Goal: Task Accomplishment & Management: Manage account settings

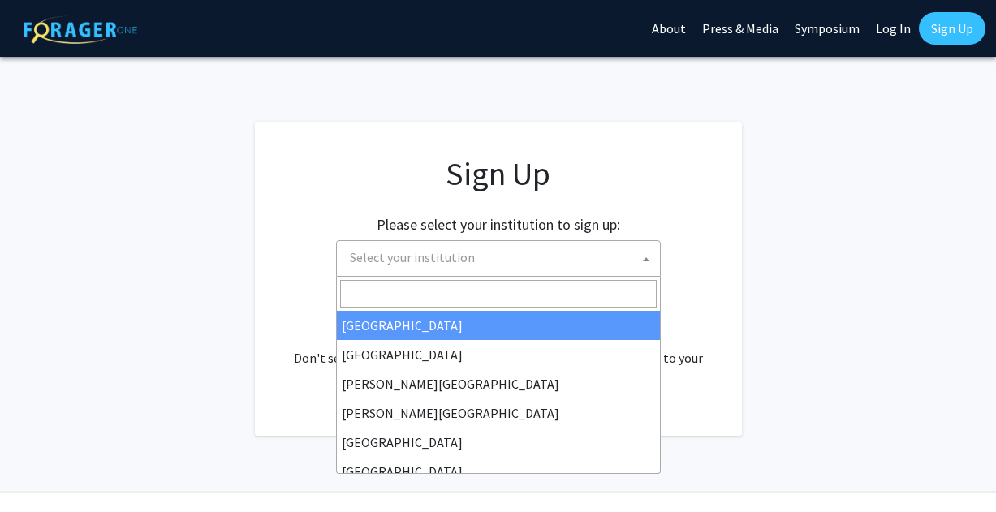
click at [466, 262] on span "Select your institution" at bounding box center [412, 257] width 125 height 16
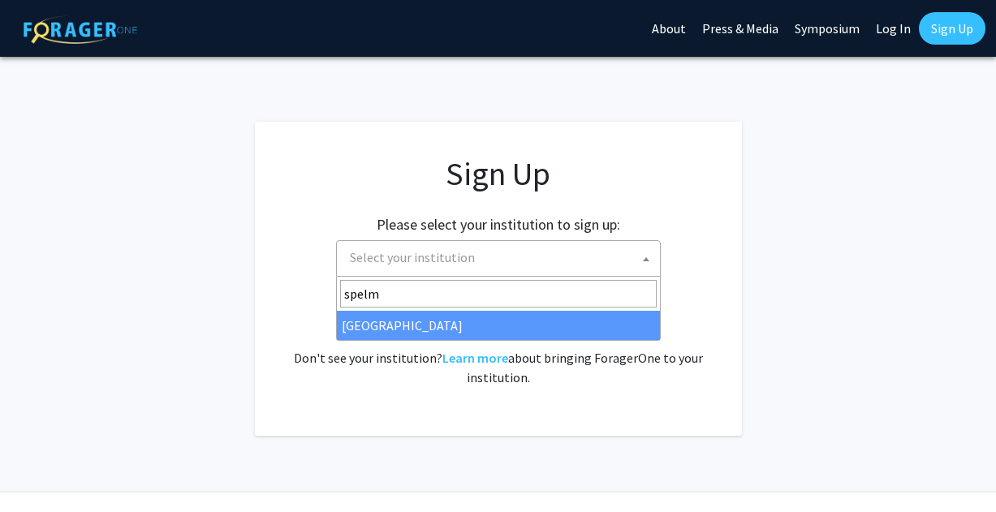
type input "spelm"
select select "4"
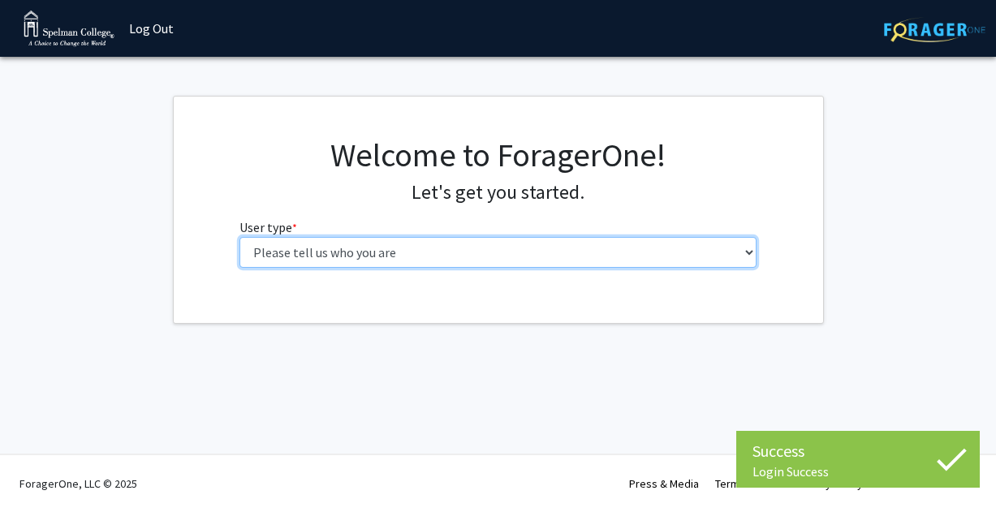
click at [505, 249] on select "Please tell us who you are Undergraduate Student Master's Student Doctoral Cand…" at bounding box center [498, 252] width 517 height 31
select select "1: undergrad"
click at [240, 237] on select "Please tell us who you are Undergraduate Student Master's Student Doctoral Cand…" at bounding box center [498, 252] width 517 height 31
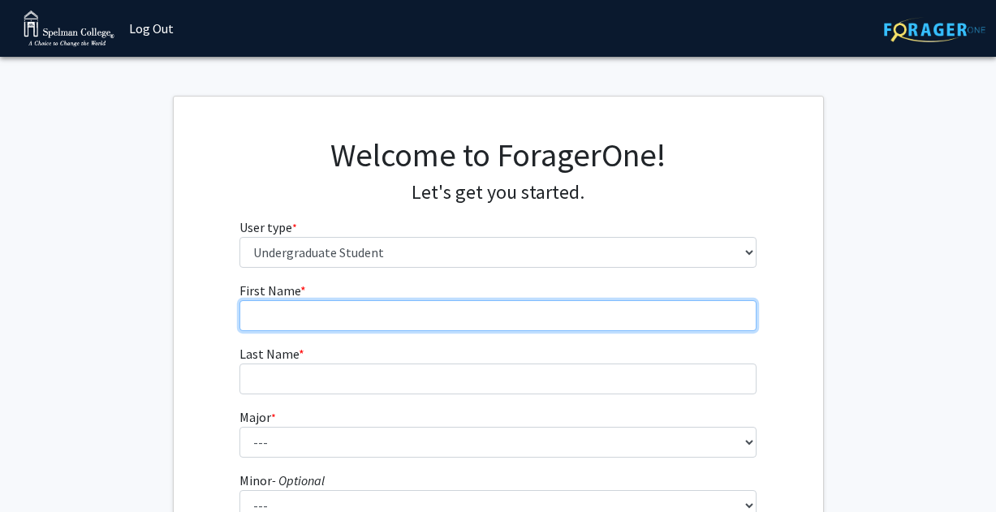
click at [448, 322] on input "First Name * required" at bounding box center [498, 315] width 517 height 31
type input "[PERSON_NAME]"
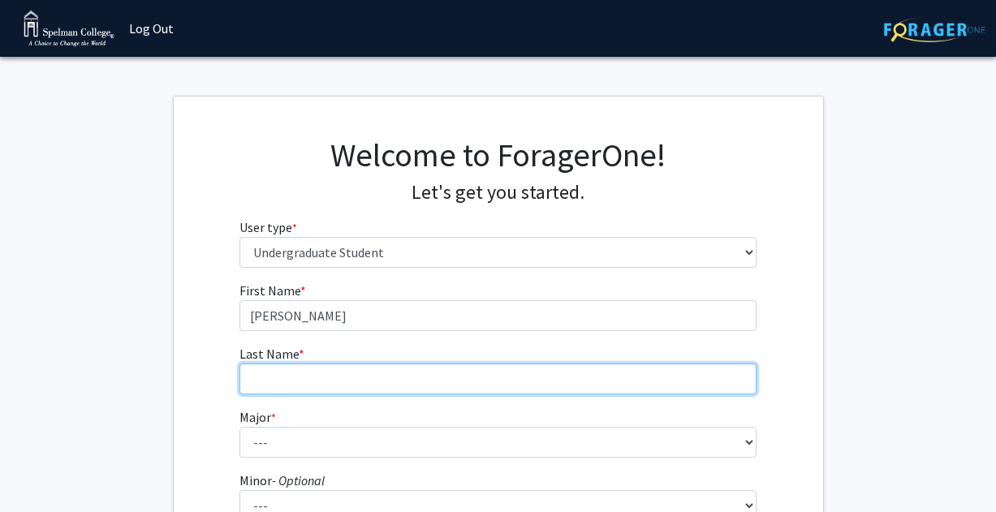
type input "chow"
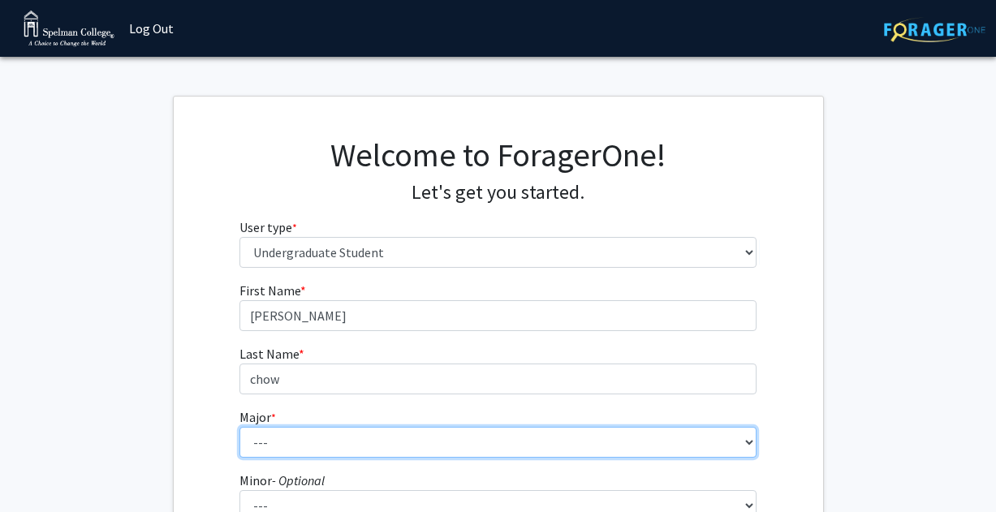
click at [342, 437] on select "--- Art Art History Biochemistry Biology Chemistry Comparative Women’s Studies …" at bounding box center [498, 442] width 517 height 31
select select "18: 264"
click at [240, 427] on select "--- Art Art History Biochemistry Biology Chemistry Comparative Women’s Studies …" at bounding box center [498, 442] width 517 height 31
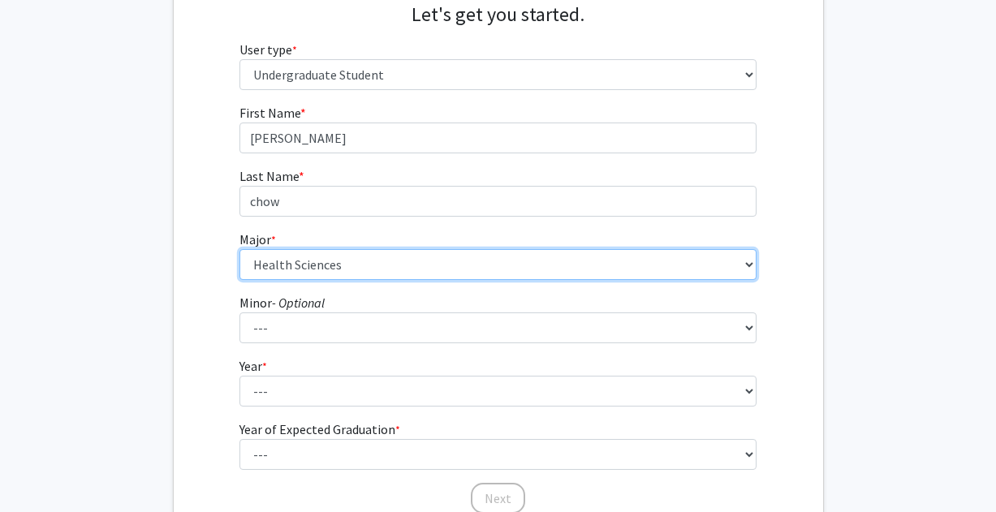
scroll to position [181, 0]
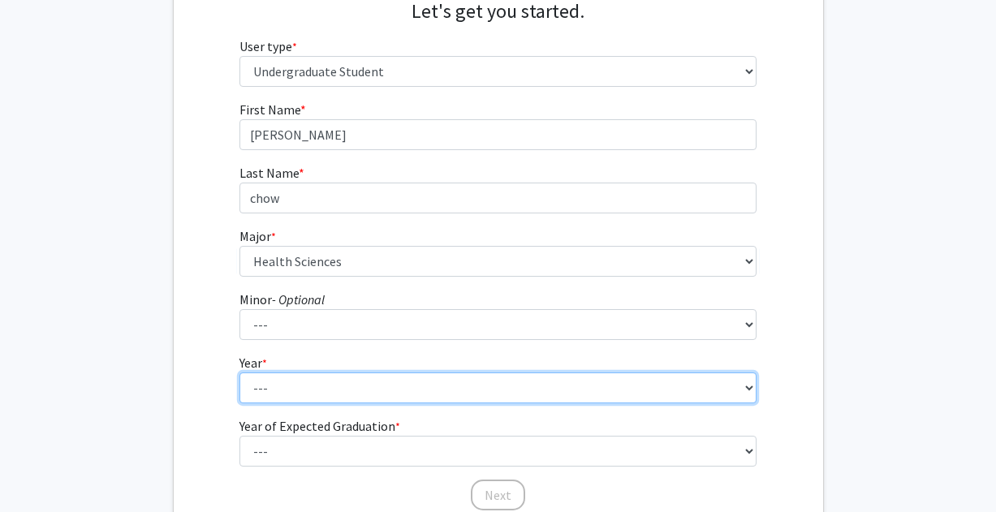
click at [335, 392] on select "--- First-year Sophomore Junior Senior Postbaccalaureate Certificate" at bounding box center [498, 388] width 517 height 31
select select "1: first-year"
click at [240, 373] on select "--- First-year Sophomore Junior Senior Postbaccalaureate Certificate" at bounding box center [498, 388] width 517 height 31
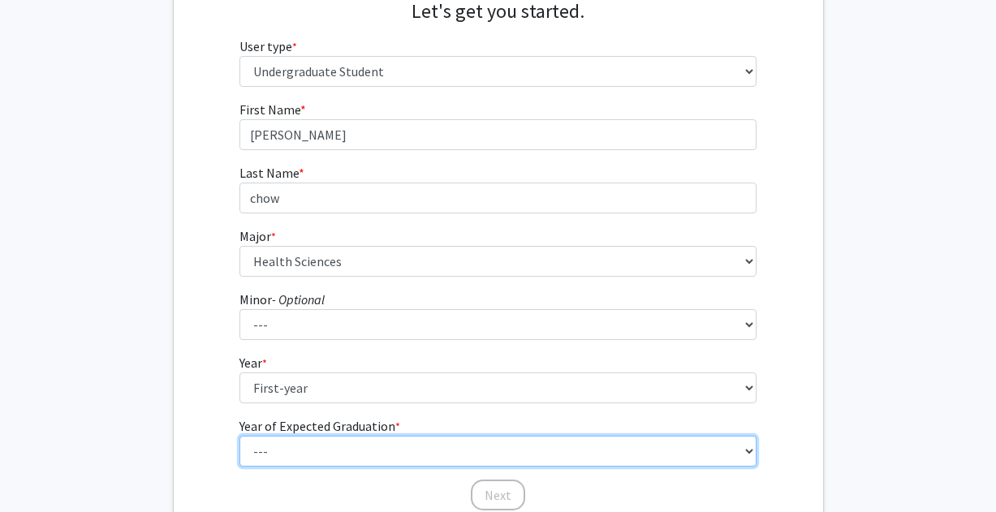
click at [321, 451] on select "--- 2025 2026 2027 2028 2029 2030 2031 2032 2033 2034" at bounding box center [498, 451] width 517 height 31
select select "5: 2029"
click at [240, 436] on select "--- 2025 2026 2027 2028 2029 2030 2031 2032 2033 2034" at bounding box center [498, 451] width 517 height 31
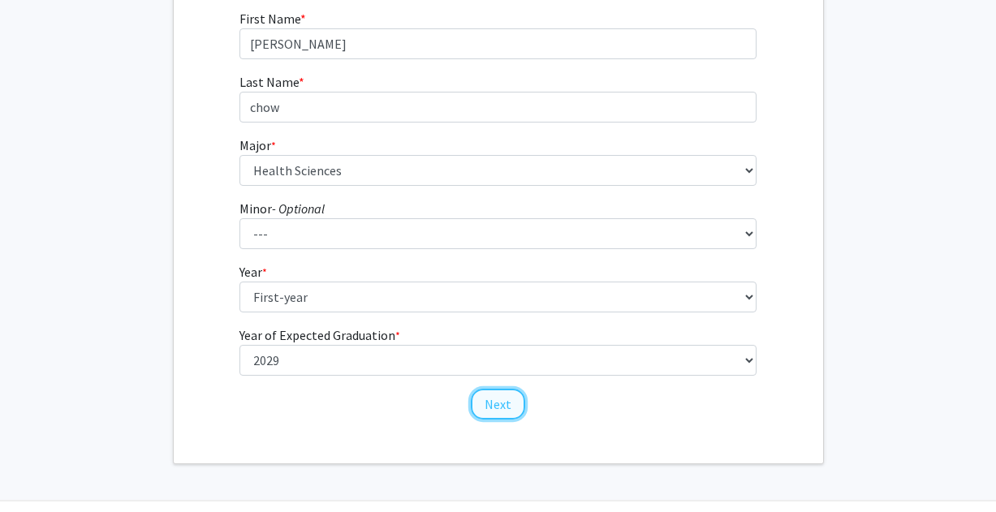
click at [493, 402] on button "Next" at bounding box center [498, 404] width 54 height 31
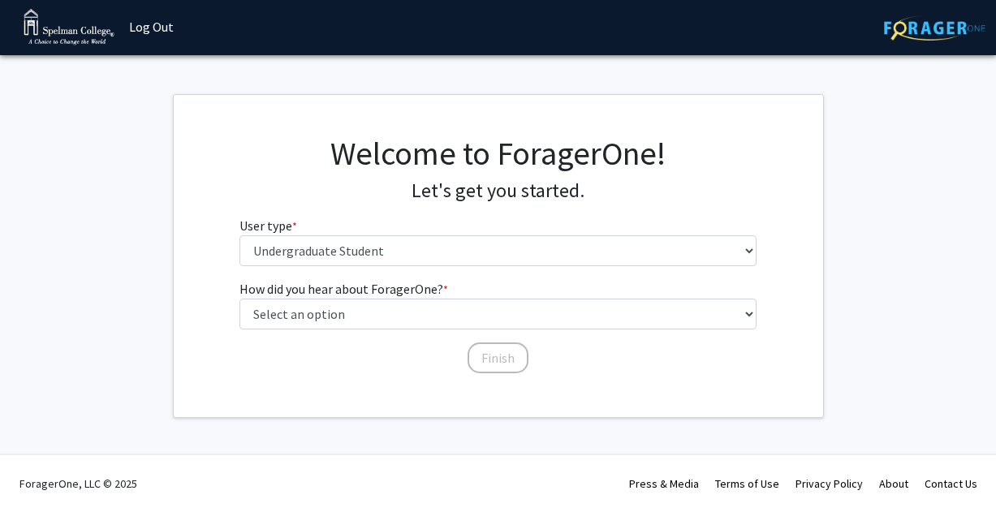
scroll to position [2, 0]
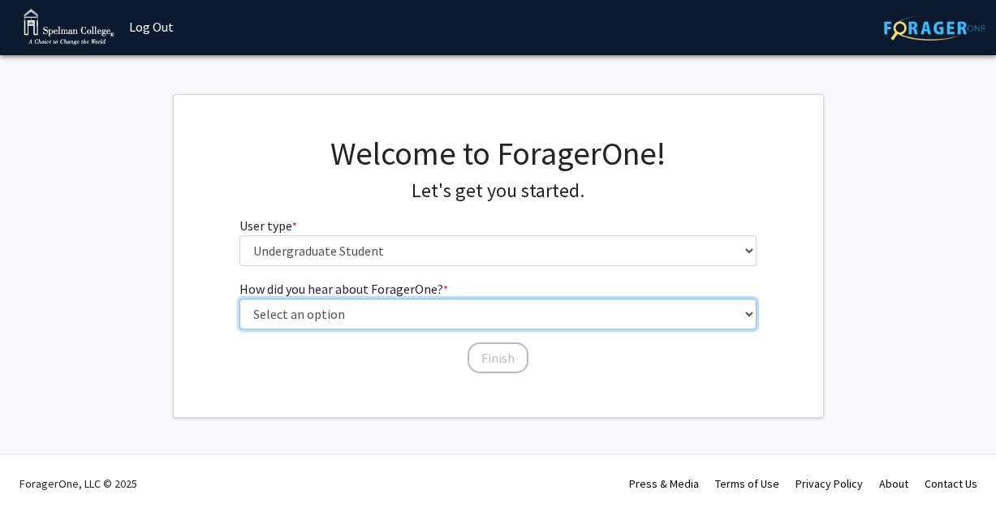
click at [408, 317] on select "Select an option Peer/student recommendation Faculty/staff recommendation Unive…" at bounding box center [498, 314] width 517 height 31
select select "3: university_website"
click at [240, 299] on select "Select an option Peer/student recommendation Faculty/staff recommendation Unive…" at bounding box center [498, 314] width 517 height 31
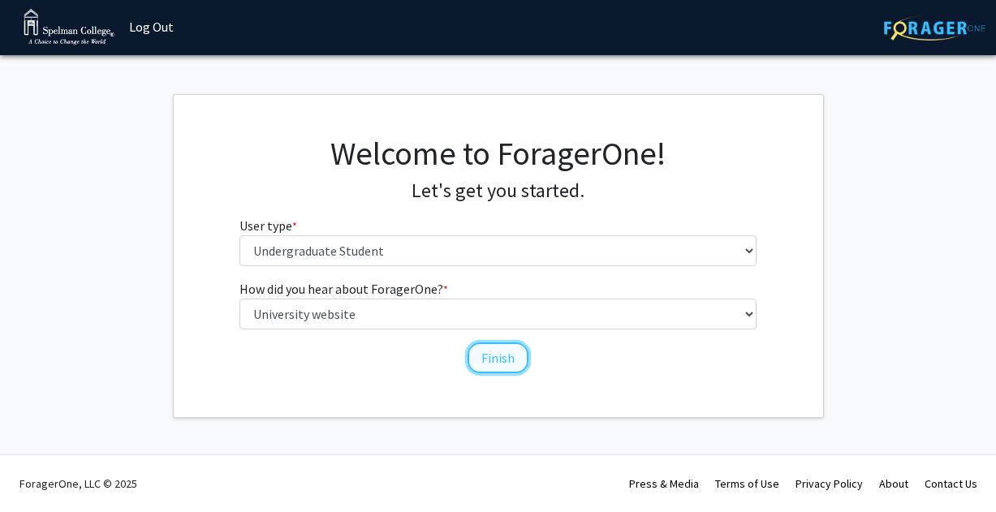
click at [503, 358] on button "Finish" at bounding box center [498, 358] width 61 height 31
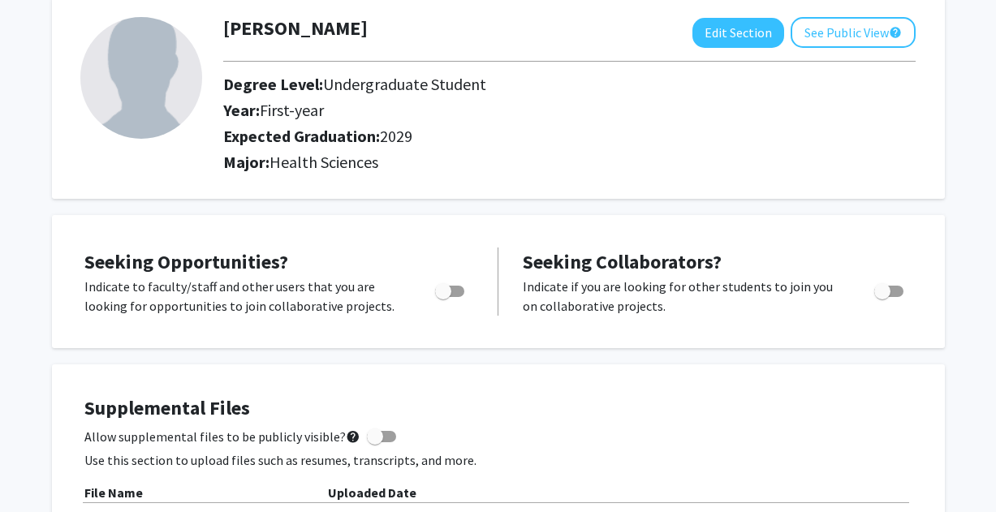
scroll to position [92, 0]
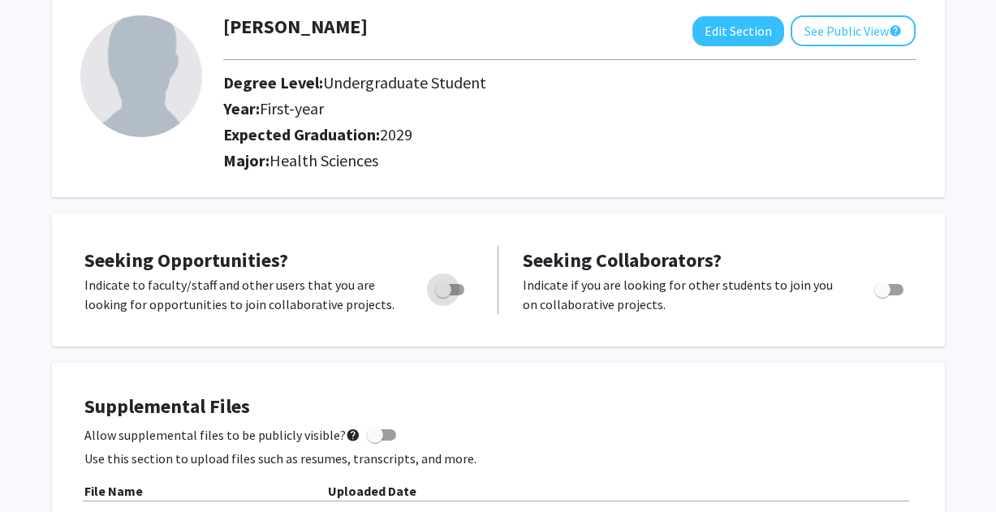
click at [449, 292] on span "Toggle" at bounding box center [443, 290] width 16 height 16
click at [443, 296] on input "Are you actively seeking opportunities?" at bounding box center [443, 296] width 1 height 1
checkbox input "true"
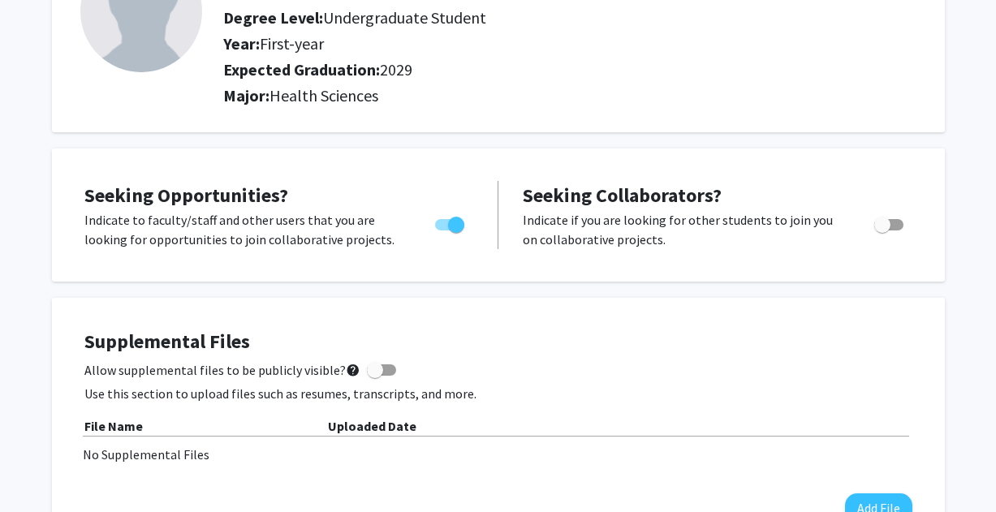
scroll to position [183, 0]
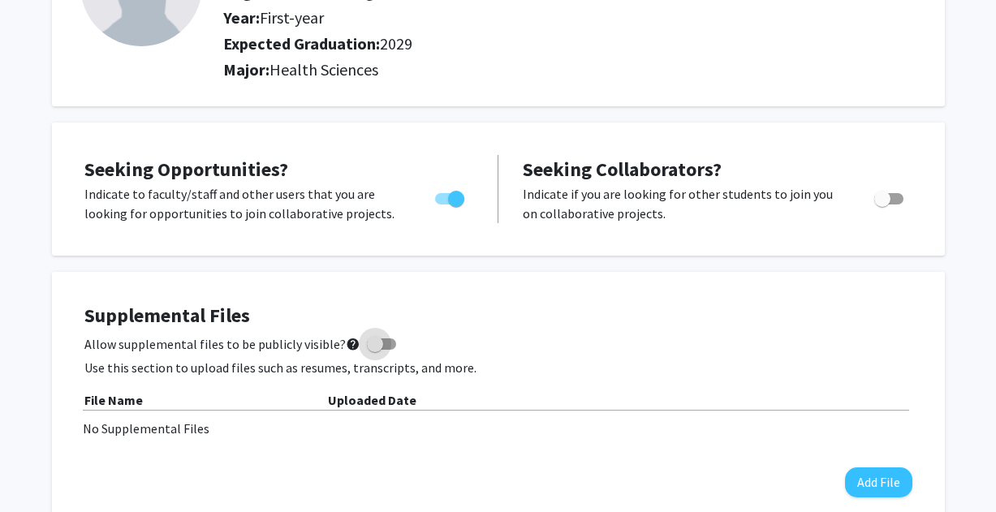
click at [370, 338] on span at bounding box center [375, 344] width 16 height 16
click at [374, 350] on input "Allow supplemental files to be publicly visible? help" at bounding box center [374, 350] width 1 height 1
checkbox input "true"
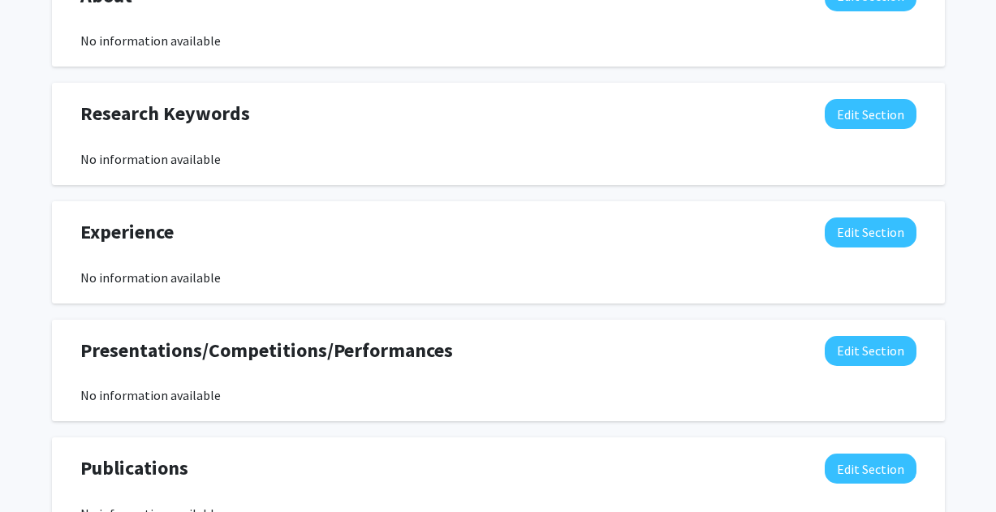
scroll to position [766, 0]
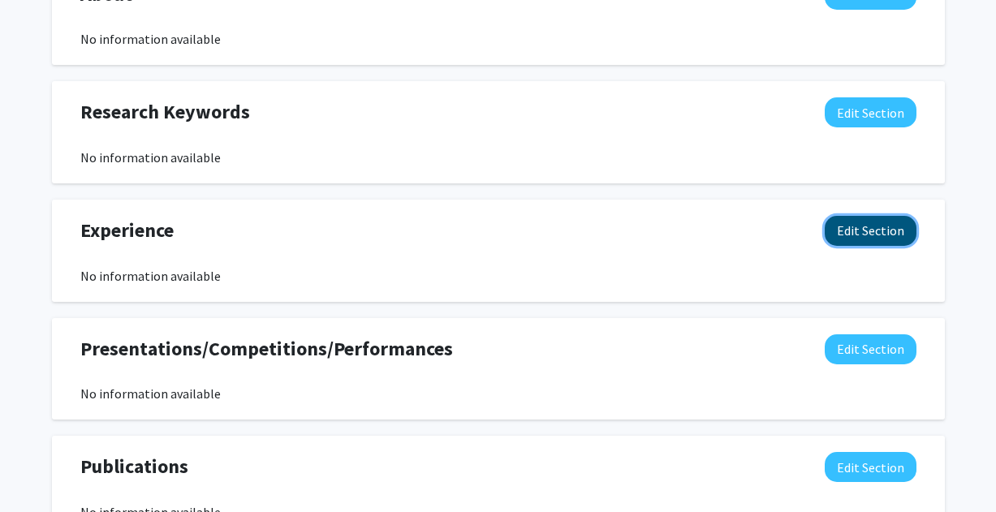
click at [832, 239] on button "Edit Section" at bounding box center [871, 231] width 92 height 30
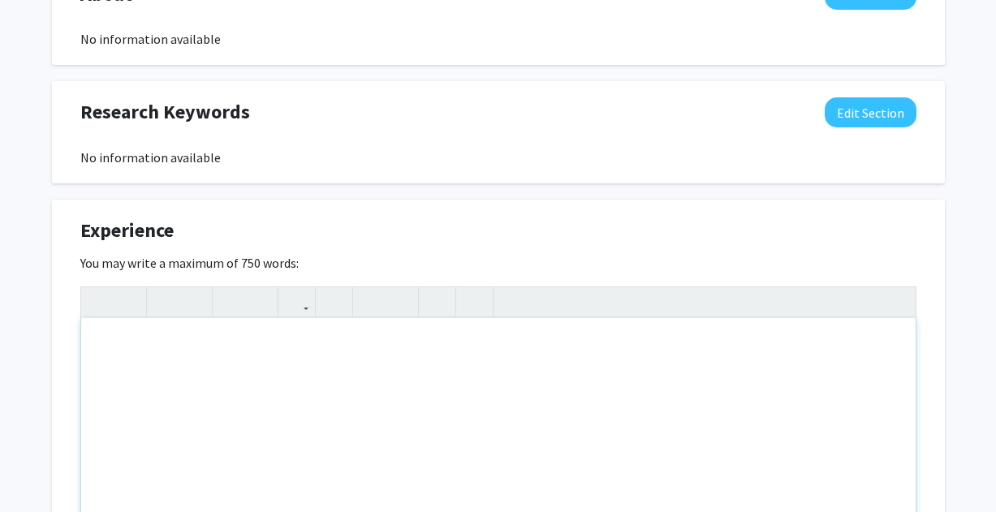
click at [253, 360] on div "Note to users with screen readers: Please deactivate our accessibility plugin f…" at bounding box center [498, 440] width 835 height 244
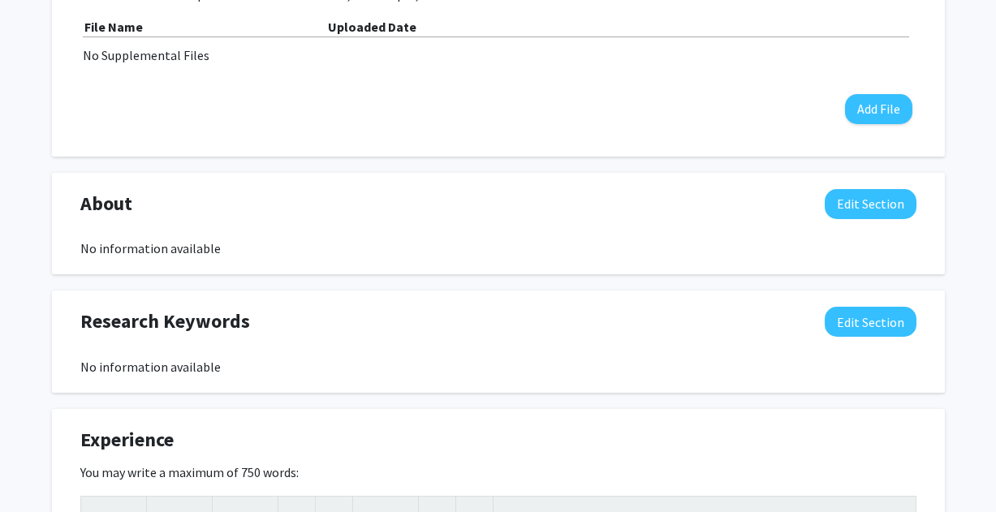
scroll to position [559, 0]
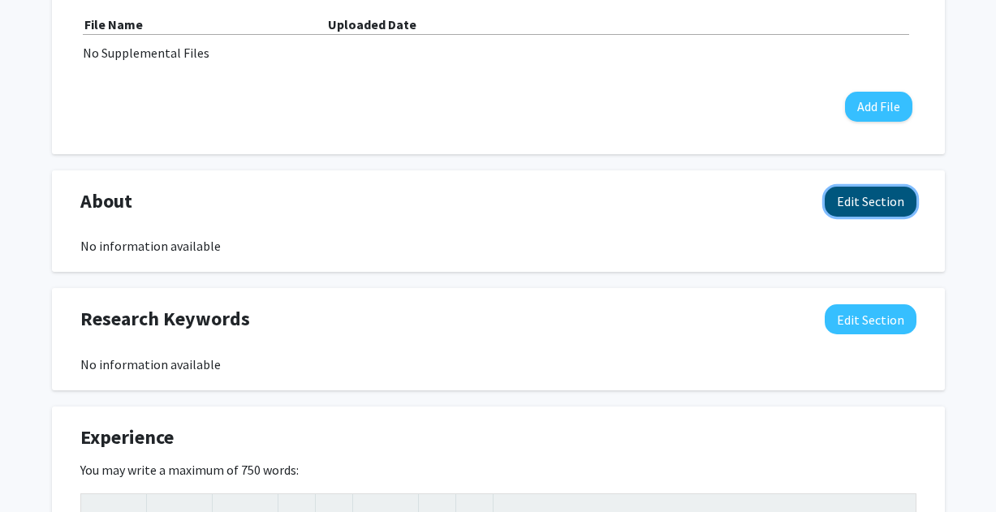
click at [841, 211] on button "Edit Section" at bounding box center [871, 202] width 92 height 30
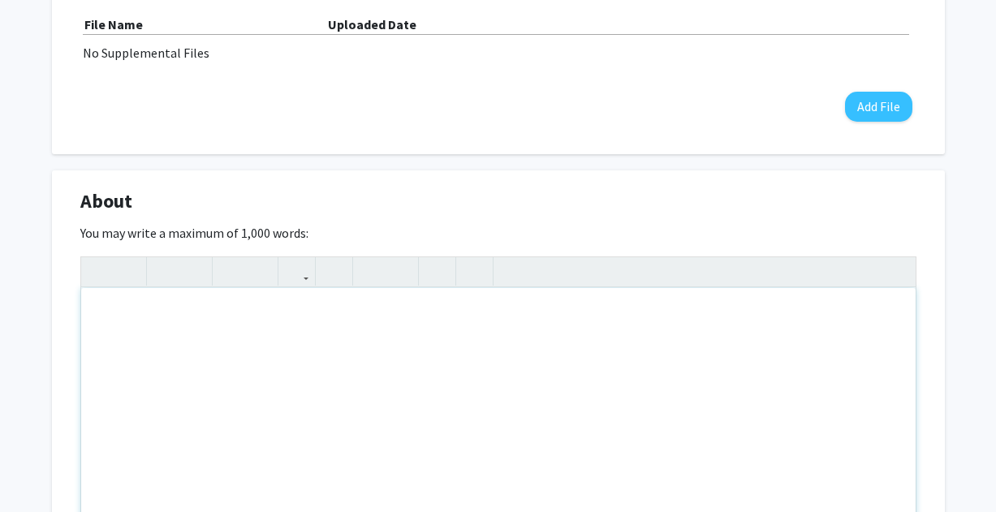
click at [114, 314] on div "Note to users with screen readers: Please deactivate our accessibility plugin f…" at bounding box center [498, 410] width 835 height 244
paste div "Note to users with screen readers: Please deactivate our accessibility plugin f…"
type textarea "<p>Freshman at [GEOGRAPHIC_DATA], majoring in health sciences on the pre-med tr…"
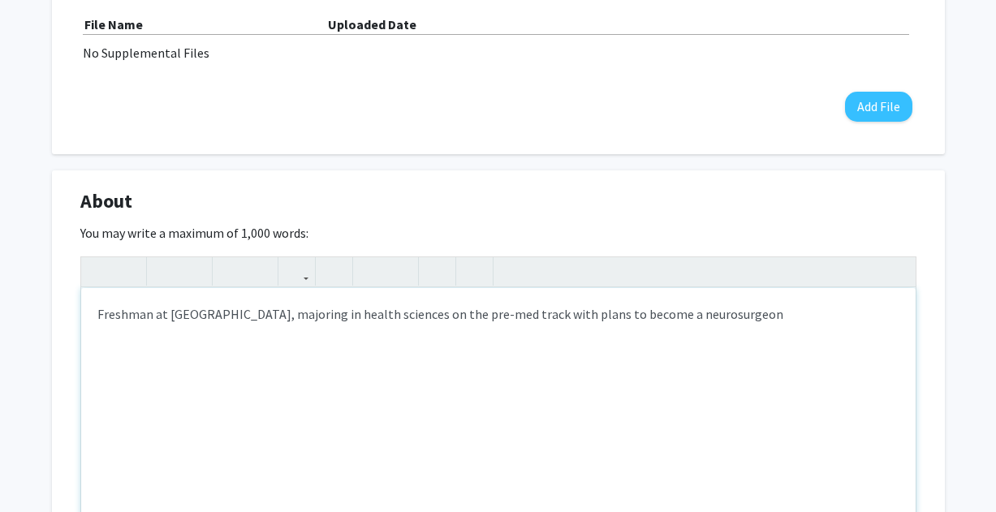
type textarea "<p>Freshman at [GEOGRAPHIC_DATA], majoring in health sciences on the pre-med tr…"
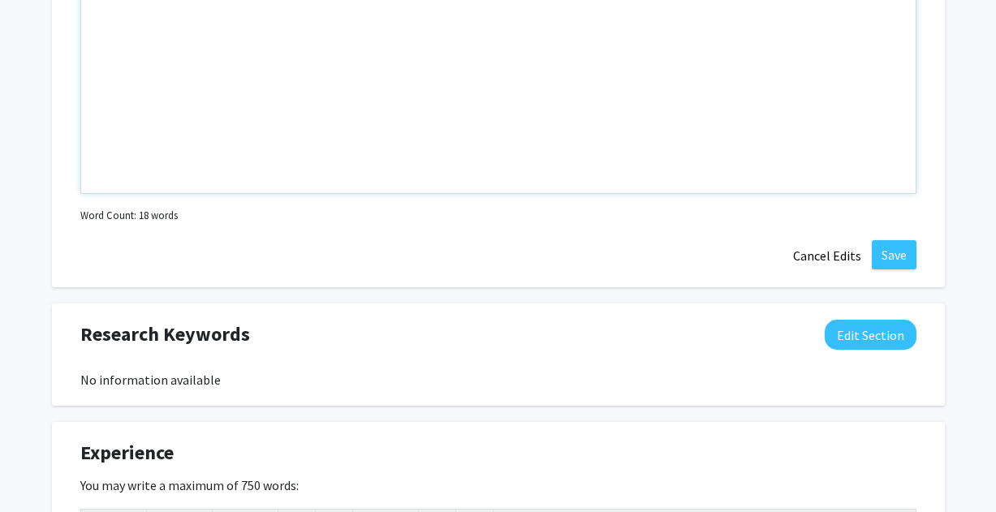
scroll to position [1095, 0]
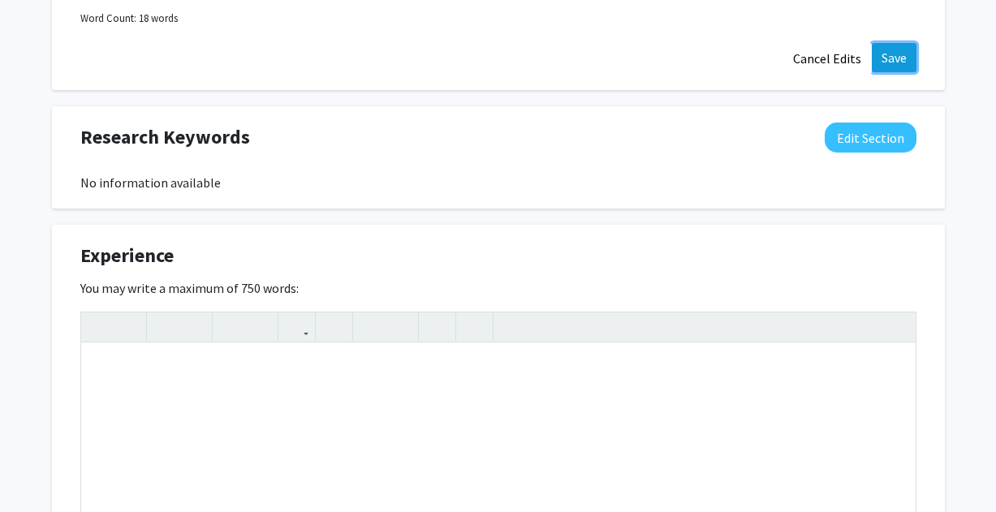
click at [896, 56] on button "Save" at bounding box center [894, 57] width 45 height 29
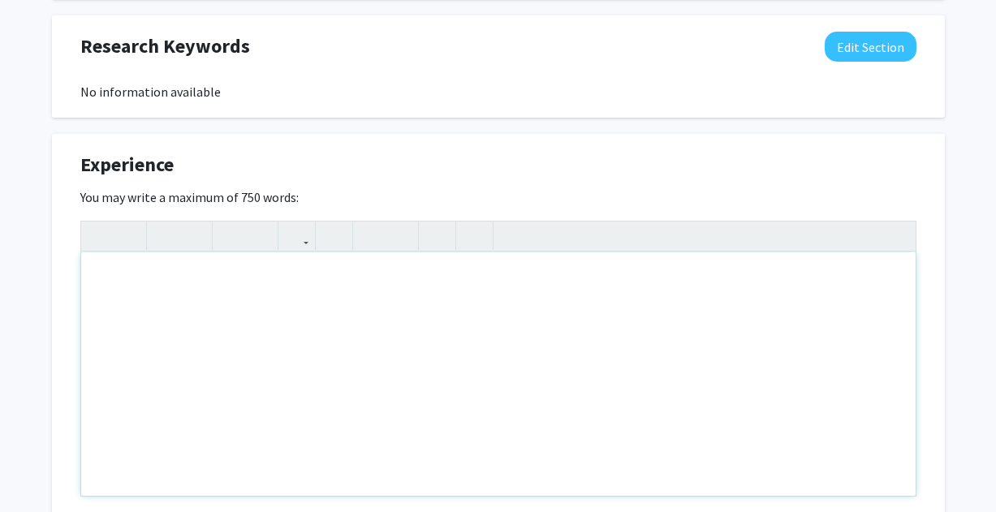
scroll to position [840, 0]
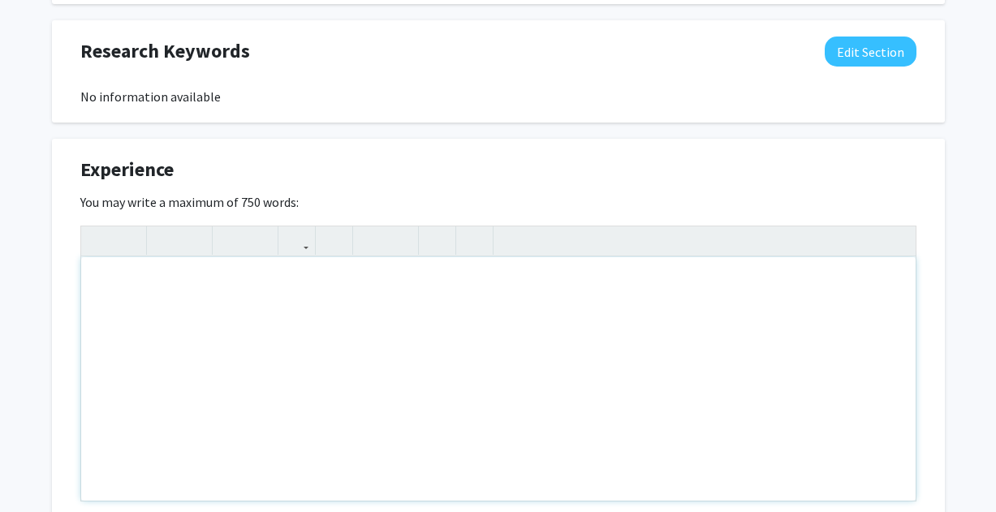
click at [484, 310] on div "Note to users with screen readers: Please deactivate our accessibility plugin f…" at bounding box center [498, 379] width 835 height 244
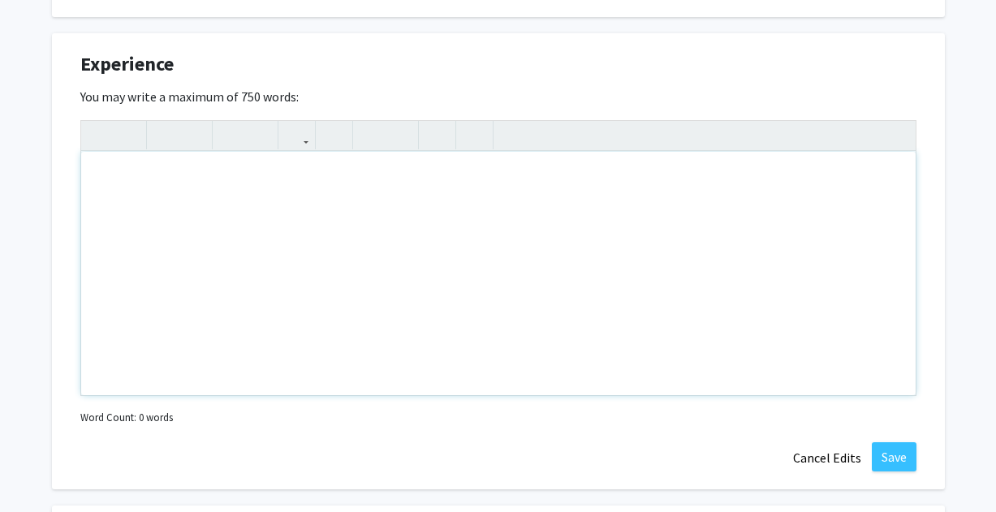
scroll to position [941, 0]
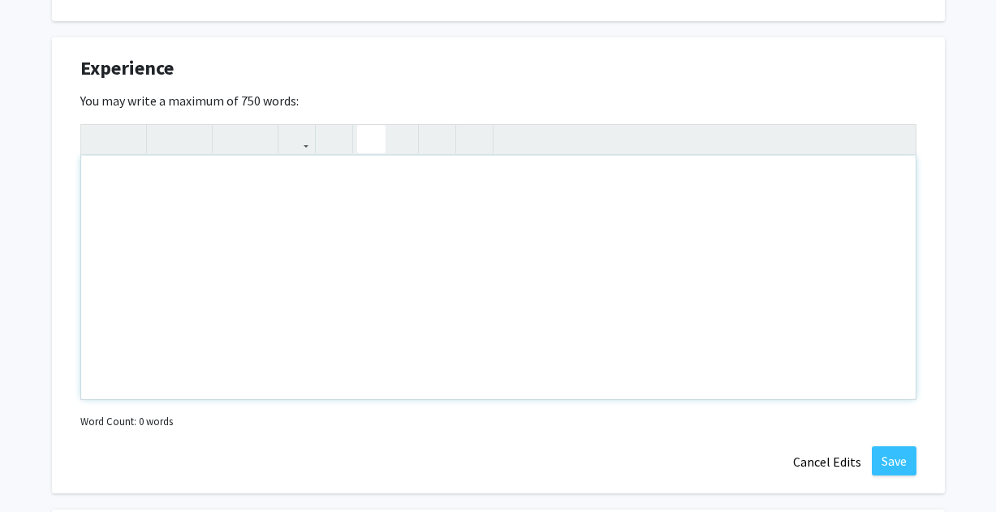
click at [378, 143] on button "button" at bounding box center [371, 139] width 28 height 28
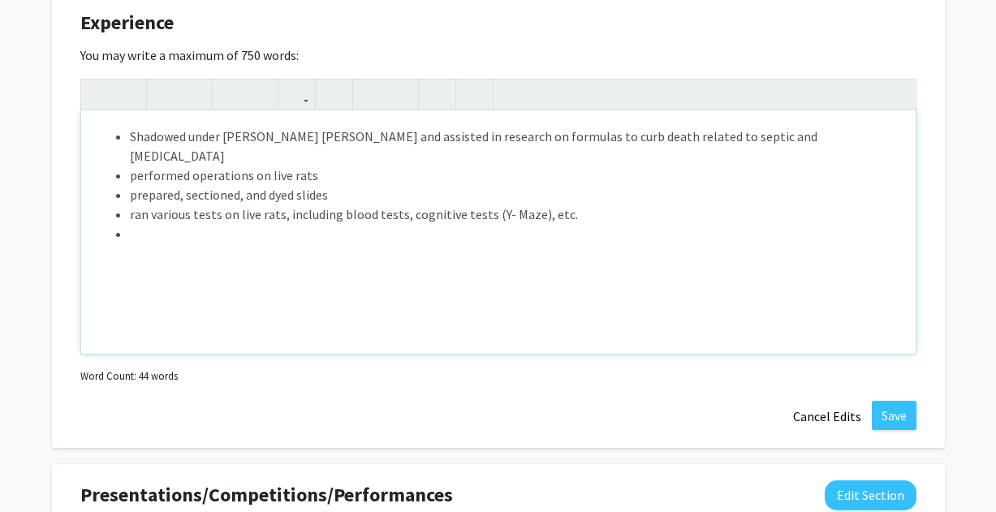
scroll to position [989, 0]
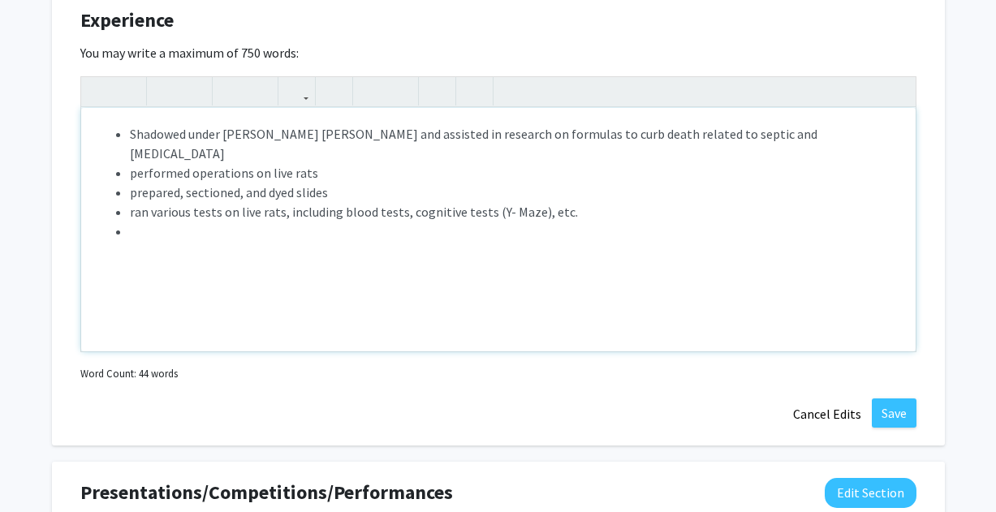
click at [346, 134] on li "Shadowed under [PERSON_NAME] [PERSON_NAME] and assisted in research on formulas…" at bounding box center [515, 143] width 770 height 39
click at [149, 222] on li "Note to users with screen readers: Please deactivate our accessibility plugin f…" at bounding box center [515, 231] width 770 height 19
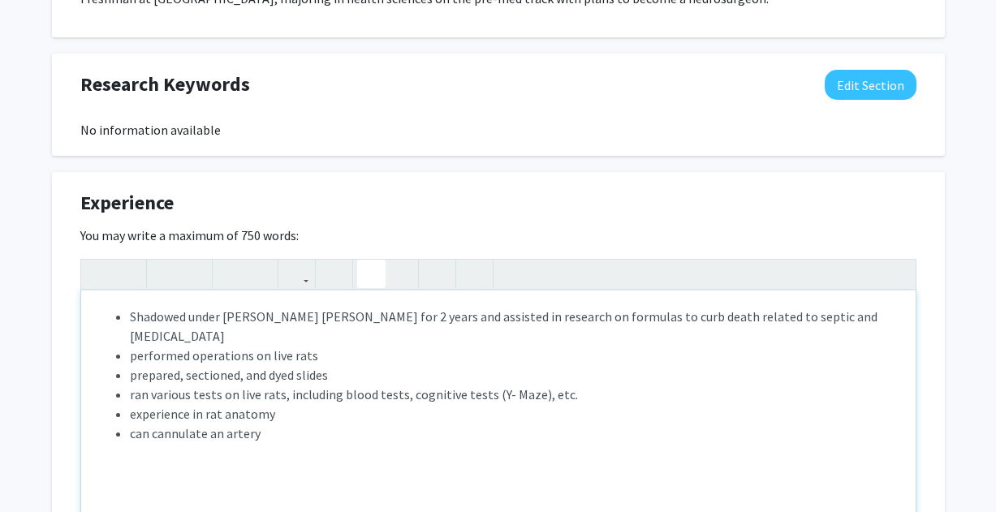
scroll to position [818, 0]
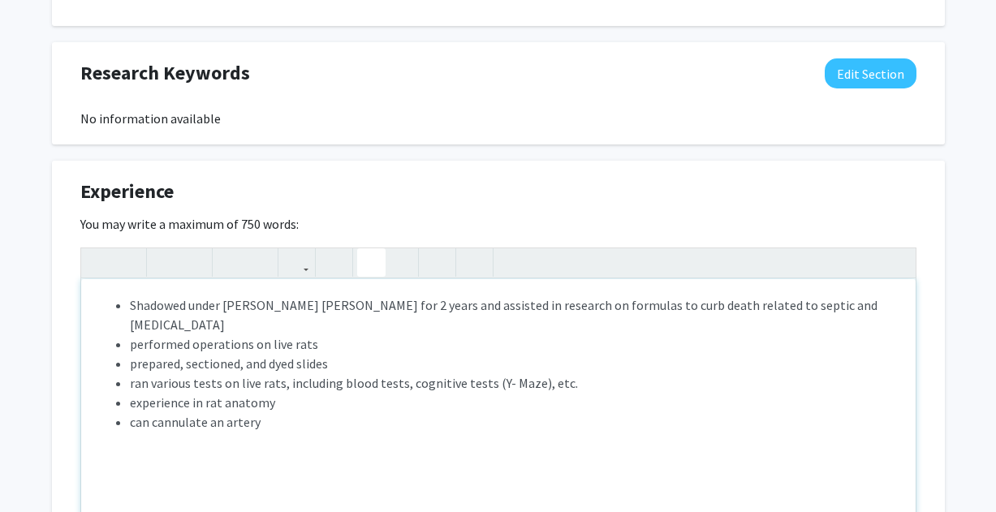
click at [279, 393] on li "experience in rat anatomy" at bounding box center [515, 402] width 770 height 19
click at [265, 432] on li "can cannulate an artery" at bounding box center [515, 441] width 770 height 19
click at [243, 413] on li "experience in neuro anatomy" at bounding box center [515, 422] width 770 height 19
click at [240, 413] on li "experience in neuro anatomy" at bounding box center [515, 422] width 770 height 19
click at [262, 432] on li "can cannulate an artery" at bounding box center [515, 441] width 770 height 19
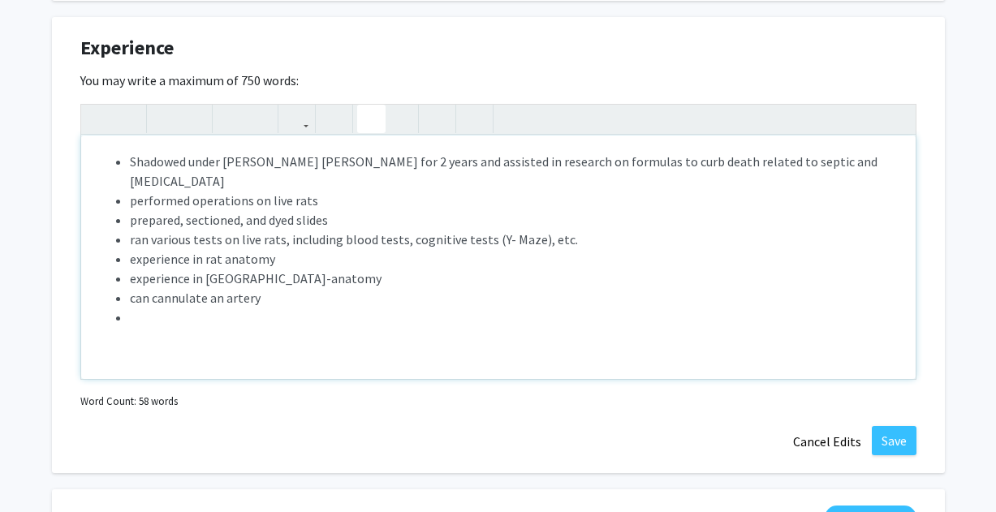
scroll to position [966, 0]
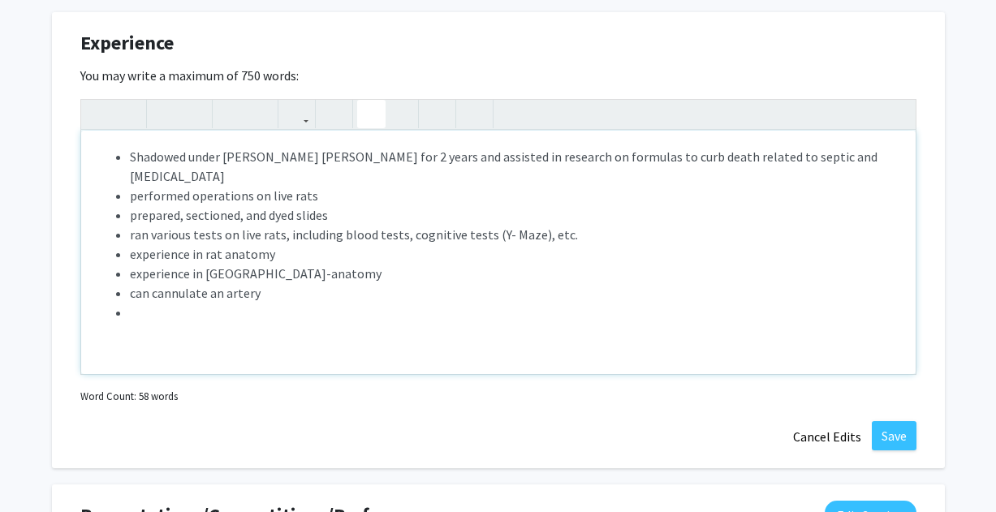
click at [201, 339] on div "Shadowed under [PERSON_NAME] [PERSON_NAME] for 2 years and assisted in research…" at bounding box center [498, 253] width 835 height 244
click at [224, 264] on li "experience in [GEOGRAPHIC_DATA]-anatomy" at bounding box center [515, 273] width 770 height 19
click at [242, 264] on li "experience in [GEOGRAPHIC_DATA]-anatomy" at bounding box center [515, 273] width 770 height 19
click at [239, 307] on div "Shadowed under [PERSON_NAME] [PERSON_NAME] for 2 years and assisted in research…" at bounding box center [498, 253] width 835 height 244
click at [234, 314] on div "Shadowed under [PERSON_NAME] [PERSON_NAME] for 2 years and assisted in research…" at bounding box center [498, 253] width 835 height 244
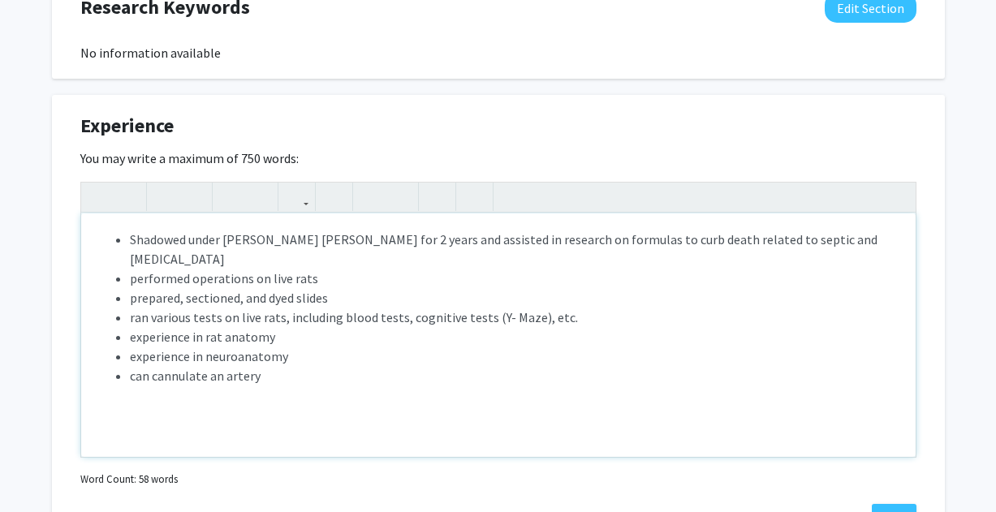
scroll to position [879, 0]
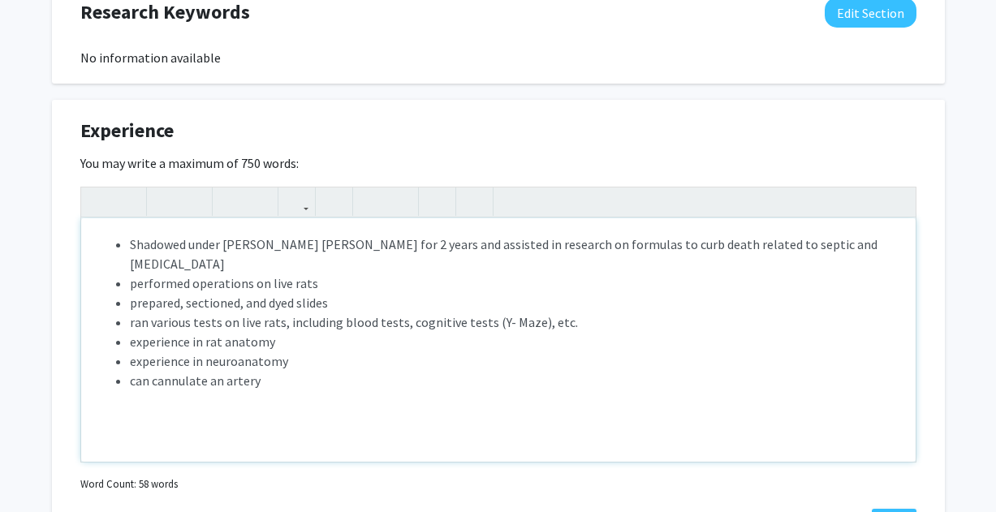
click at [402, 245] on li "Shadowed under [PERSON_NAME] [PERSON_NAME] for 2 years and assisted in research…" at bounding box center [515, 254] width 770 height 39
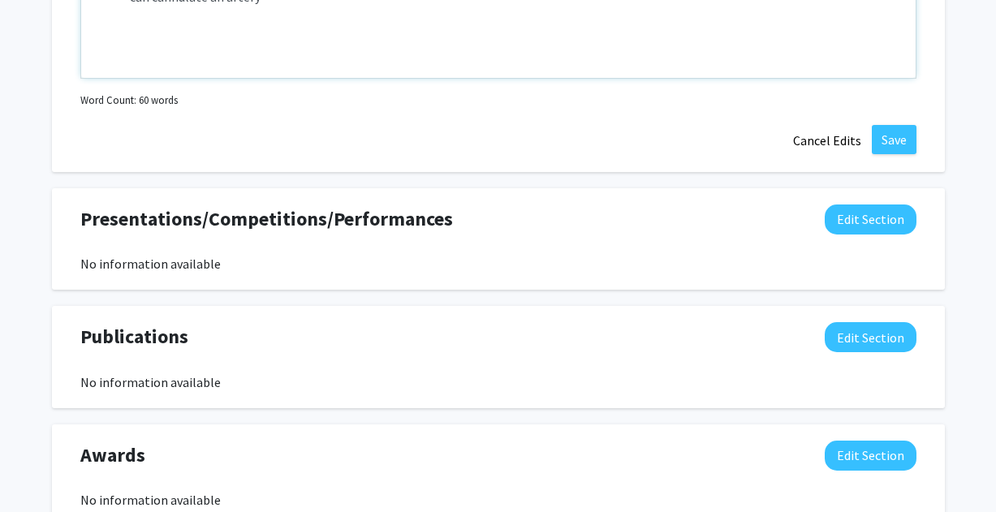
scroll to position [1066, 0]
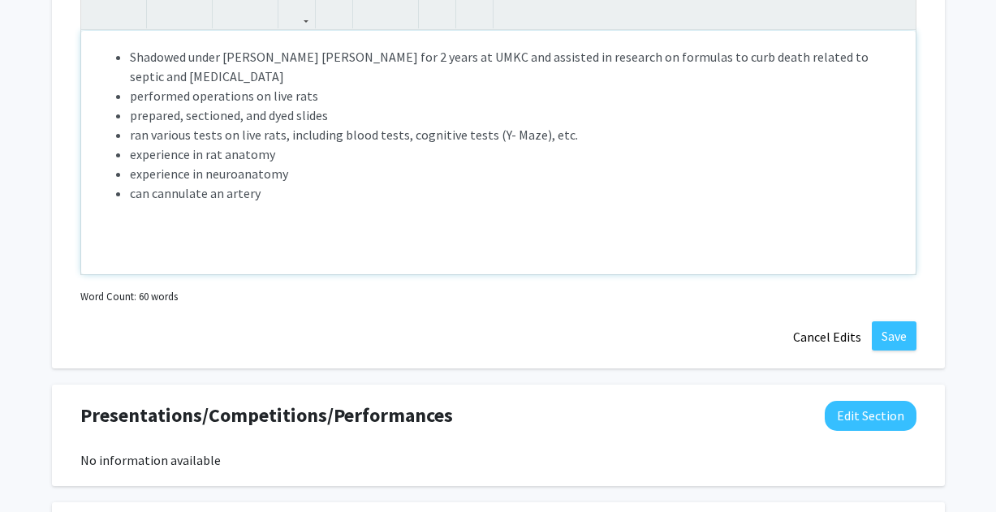
click at [309, 195] on li "can cannulate an artery" at bounding box center [515, 193] width 770 height 19
click at [318, 101] on li "performed operations on live rats" at bounding box center [515, 95] width 770 height 19
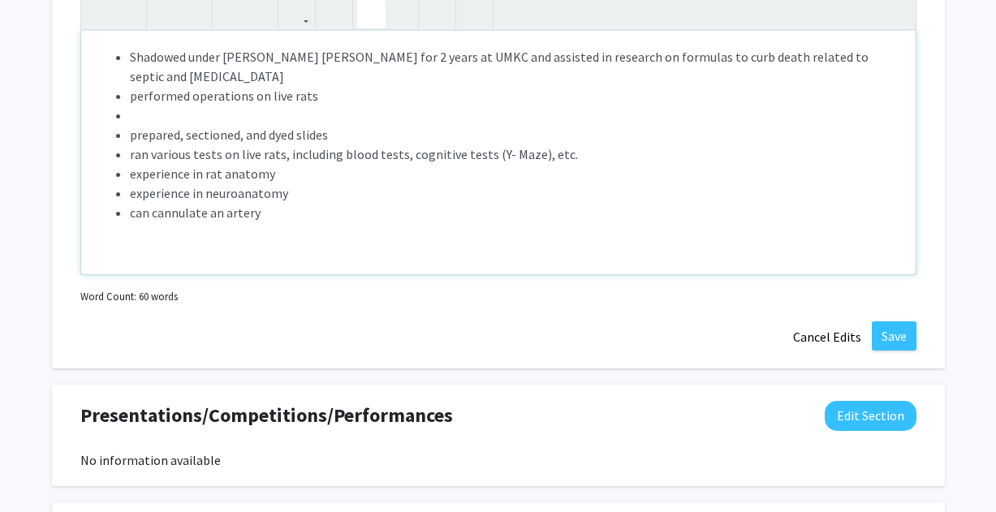
type textarea "<ul><li>Shadowed under [PERSON_NAME] [PERSON_NAME] for 2 years at UMKC and assi…"
click at [145, 122] on li "Note to users with screen readers: Please deactivate our accessibility plugin f…" at bounding box center [515, 115] width 770 height 19
click at [140, 116] on li "Note to users with screen readers: Please deactivate our accessibility plugin f…" at bounding box center [515, 115] width 770 height 19
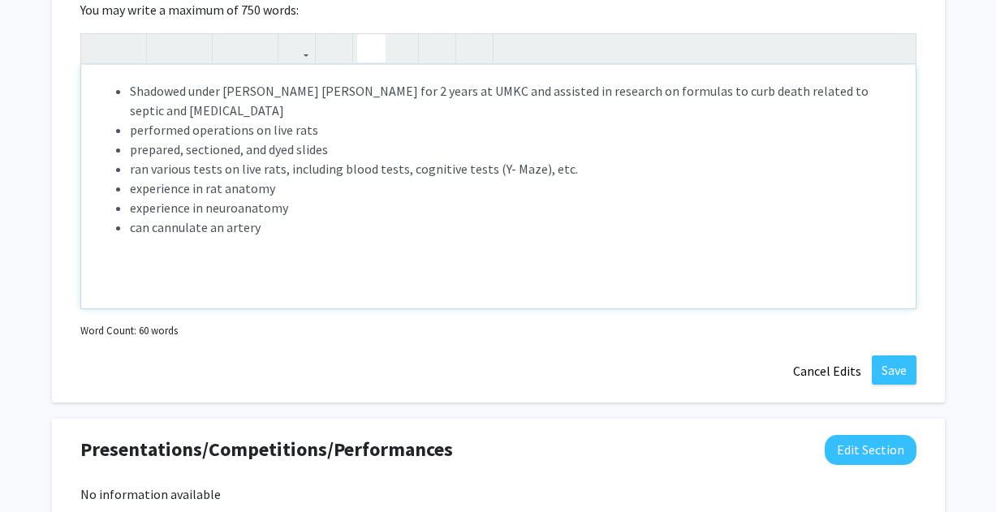
scroll to position [1023, 0]
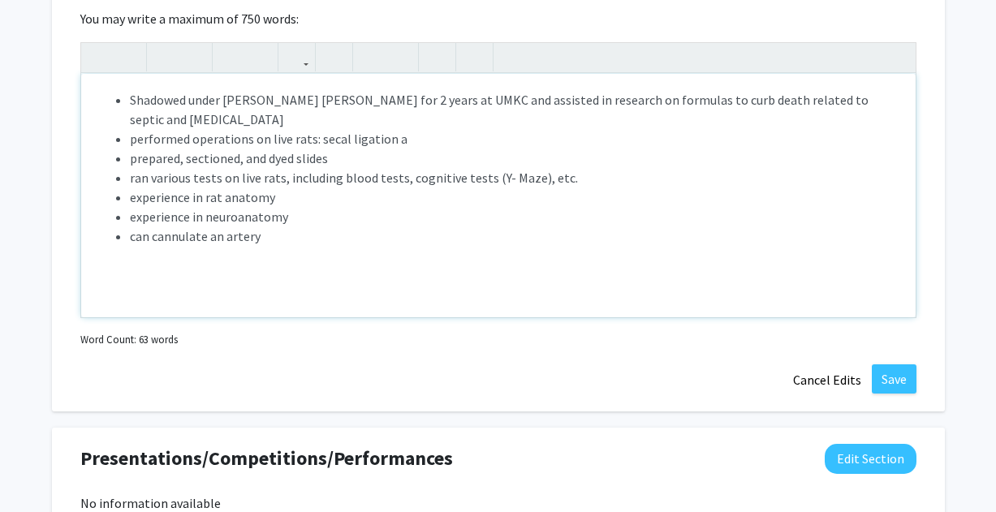
click at [322, 140] on li "performed operations on live rats: secal ligation a" at bounding box center [515, 138] width 770 height 19
click at [421, 141] on li "performed operations on live rats: cecal ligation a" at bounding box center [515, 138] width 770 height 19
click at [460, 136] on li "performed operations on live rats: cecal ligation and punction, [MEDICAL_DATA]" at bounding box center [515, 138] width 770 height 19
click at [598, 137] on li "performed operations on live rats: cecal ligation and punction model, [MEDICAL_…" at bounding box center [515, 138] width 770 height 19
click at [439, 132] on li "performed operations on live rats: cecal ligation and punction model, [MEDICAL_…" at bounding box center [515, 138] width 770 height 19
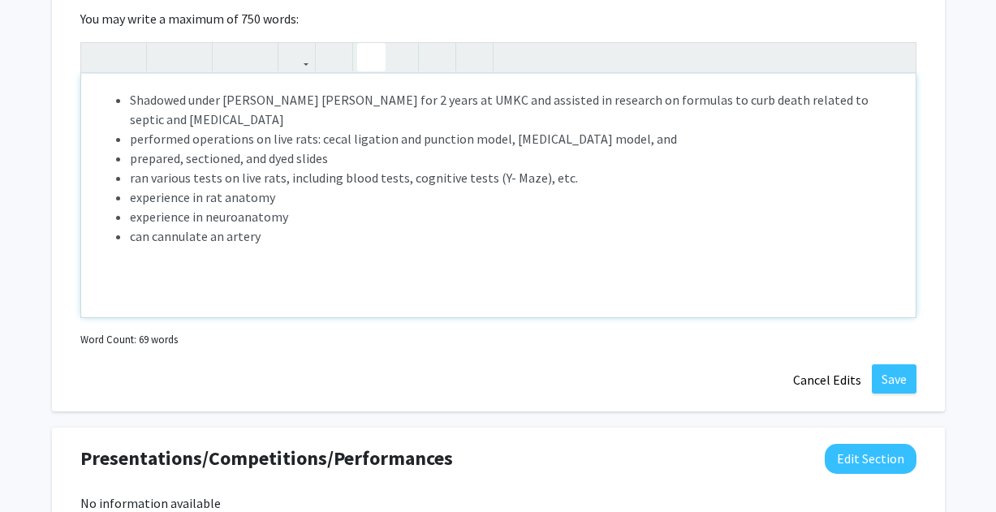
click at [690, 139] on li "performed operations on live rats: cecal ligation and punction model, [MEDICAL_…" at bounding box center [515, 138] width 770 height 19
click at [301, 241] on li "can cannulate an artery" at bounding box center [515, 236] width 770 height 19
type textarea "<ul><li>Shadowed under [PERSON_NAME] [PERSON_NAME] for 2 years at UMKC and assi…"
click at [372, 312] on div "Shadowed under [PERSON_NAME] [PERSON_NAME] for 2 years at UMKC and assisted in …" at bounding box center [498, 196] width 835 height 244
click at [899, 377] on button "Save" at bounding box center [894, 379] width 45 height 29
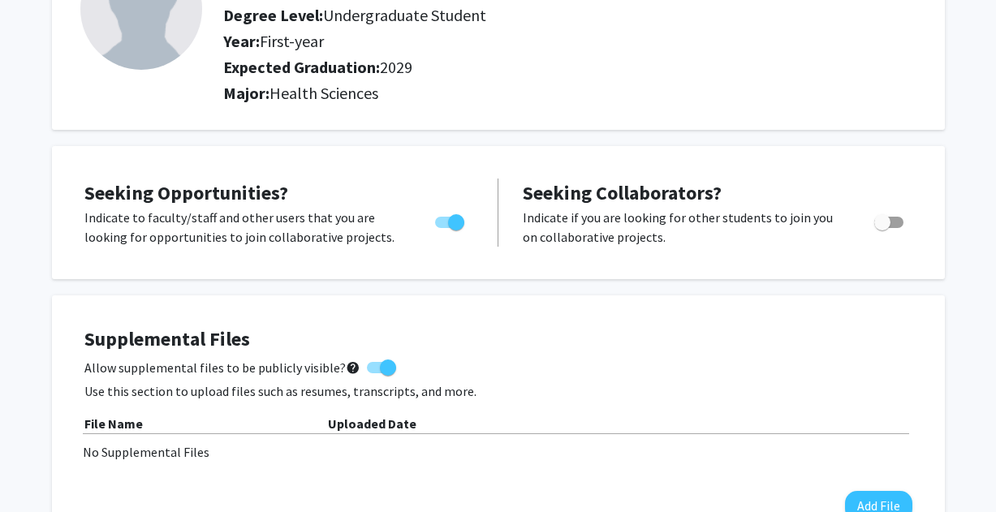
scroll to position [0, 0]
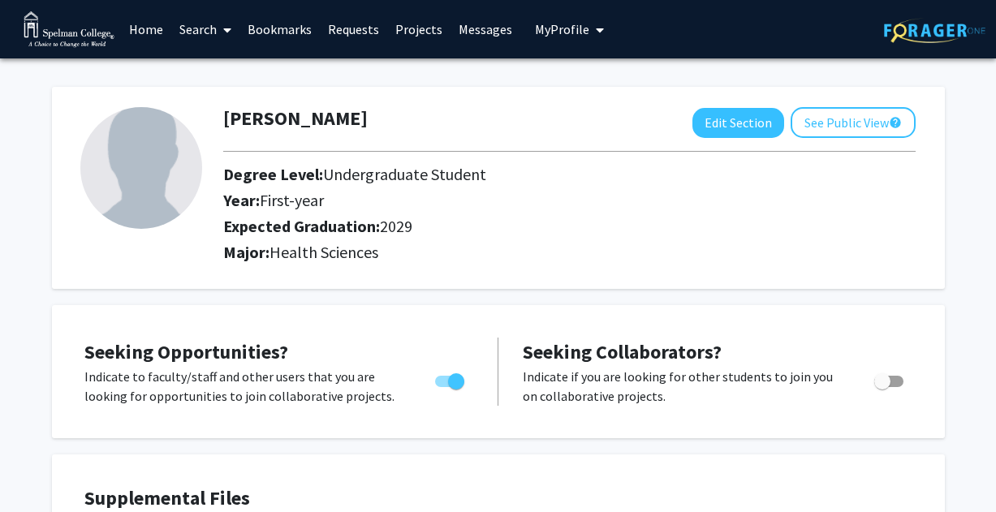
click at [146, 182] on img at bounding box center [141, 168] width 122 height 122
click at [720, 122] on button "Edit Section" at bounding box center [739, 123] width 92 height 30
select select "first-year"
select select "2029"
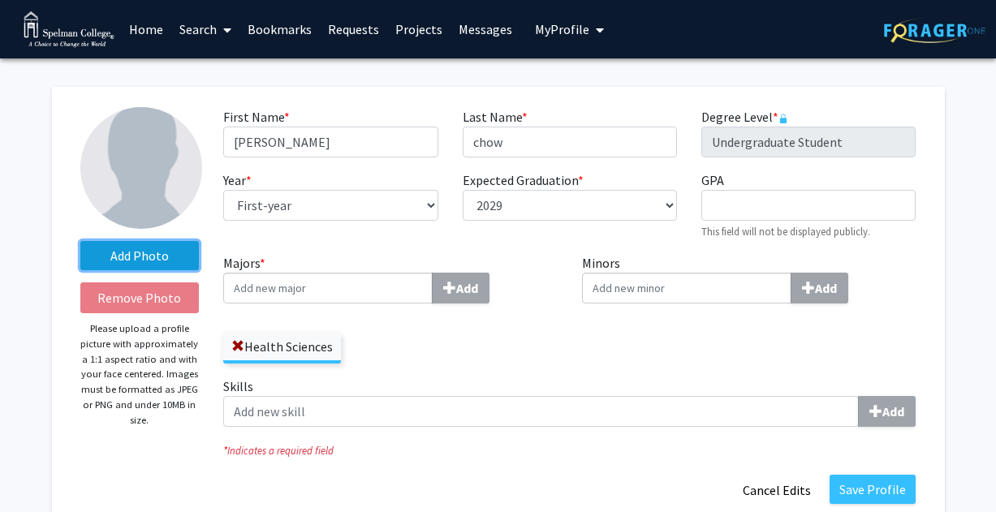
click at [176, 269] on label "Add Photo" at bounding box center [139, 255] width 119 height 29
click at [0, 0] on input "Add Photo" at bounding box center [0, 0] width 0 height 0
